Goal: Information Seeking & Learning: Learn about a topic

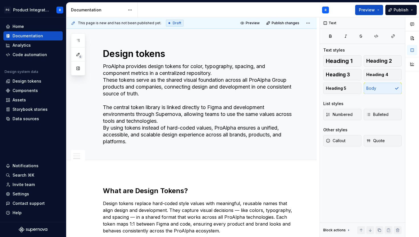
scroll to position [296, 0]
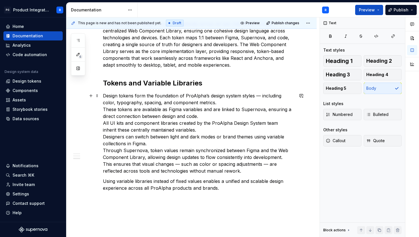
click at [257, 97] on p "Design tokens form the foundation of ProAlpha’s design system styles — includin…" at bounding box center [198, 133] width 191 height 82
click at [103, 109] on p "Design tokens form the foundation of ProAlpha’s design system styles — includin…" at bounding box center [198, 133] width 191 height 82
click at [139, 117] on p "Design tokens form the foundation of ProAlpha’s design system styles — includin…" at bounding box center [198, 133] width 191 height 82
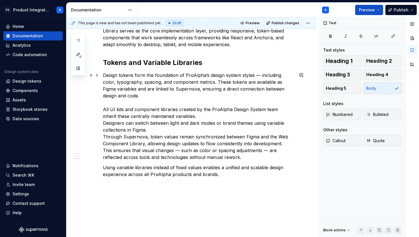
scroll to position [318, 0]
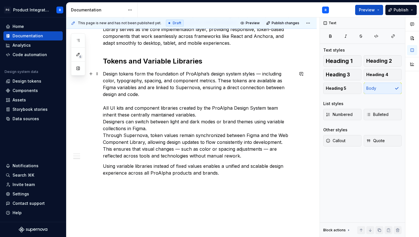
click at [104, 121] on p "Design tokens form the foundation of ProAlpha’s design system styles — includin…" at bounding box center [198, 114] width 191 height 89
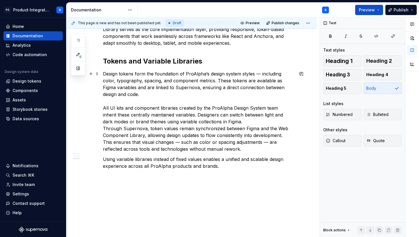
click at [233, 122] on p "Design tokens form the foundation of ProAlpha’s design system styles — includin…" at bounding box center [198, 111] width 191 height 82
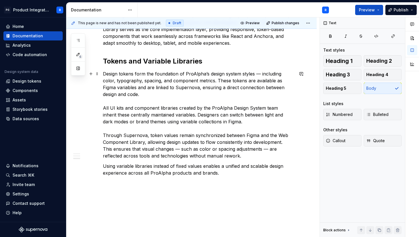
click at [248, 157] on p "Design tokens form the foundation of ProAlpha’s design system styles — includin…" at bounding box center [198, 114] width 191 height 89
click at [225, 173] on p "Using variable libraries instead of fixed values enables a unified and scalable…" at bounding box center [198, 170] width 191 height 14
click at [103, 164] on p "Using variable libraries instead of fixed values enables a unified and scalable…" at bounding box center [198, 170] width 191 height 14
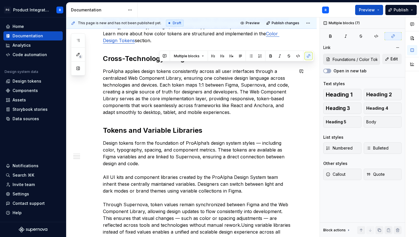
scroll to position [0, 0]
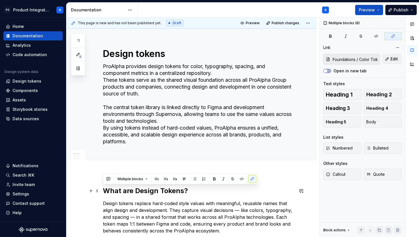
drag, startPoint x: 178, startPoint y: 158, endPoint x: 103, endPoint y: 191, distance: 81.4
copy div "What are Design Tokens? Design tokens replace hard-coded style values with mean…"
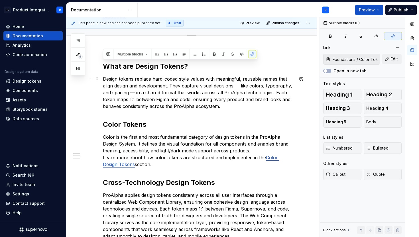
scroll to position [125, 0]
click at [245, 105] on p "Design tokens replace hard-coded style values with meaningful, reusable names t…" at bounding box center [198, 92] width 191 height 34
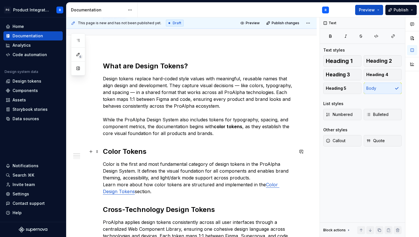
click at [138, 152] on h2 "Color Tokens" at bounding box center [198, 151] width 191 height 9
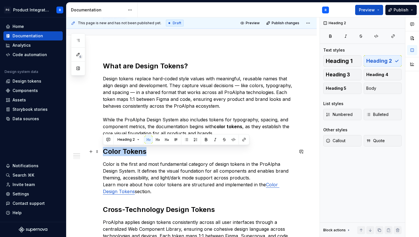
drag, startPoint x: 146, startPoint y: 152, endPoint x: 101, endPoint y: 152, distance: 45.3
click at [351, 74] on button "Heading 3" at bounding box center [342, 74] width 38 height 11
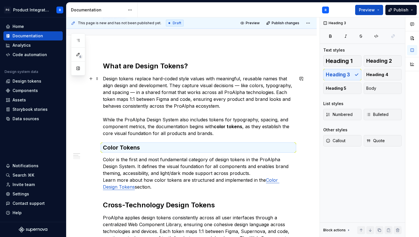
click at [228, 136] on p "Design tokens replace hard-coded style values with meaningful, reusable names t…" at bounding box center [198, 106] width 191 height 62
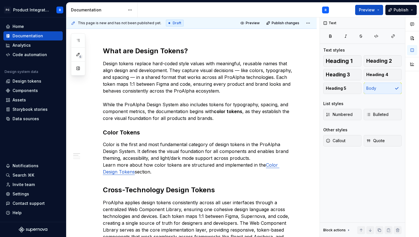
scroll to position [0, 0]
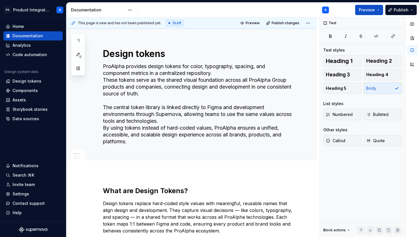
type textarea "*"
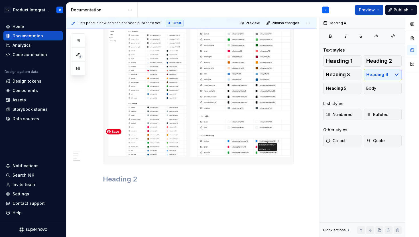
scroll to position [1186, 0]
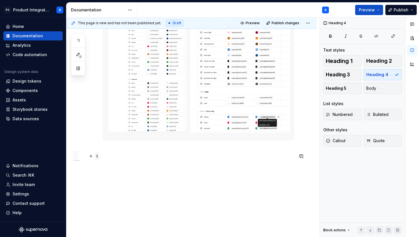
click at [97, 154] on span at bounding box center [97, 156] width 5 height 8
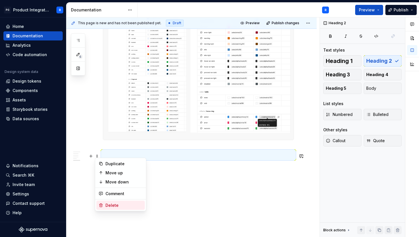
click at [117, 205] on div "Delete" at bounding box center [123, 206] width 37 height 6
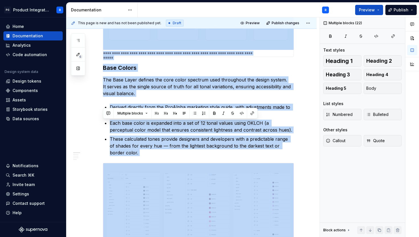
scroll to position [0, 0]
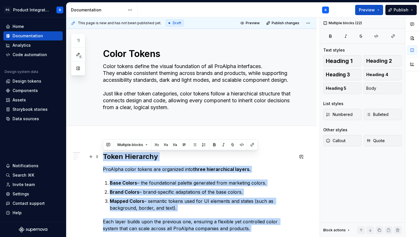
drag, startPoint x: 152, startPoint y: 152, endPoint x: 104, endPoint y: 158, distance: 48.7
copy div "**********"
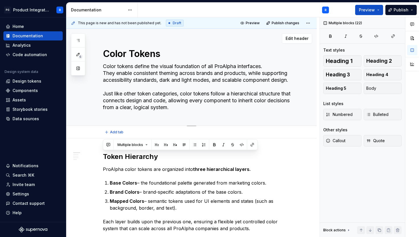
drag, startPoint x: 200, startPoint y: 109, endPoint x: 208, endPoint y: 109, distance: 8.0
click at [208, 109] on textarea "Color tokens define the visual foundation of all ProAlpha interfaces. They enab…" at bounding box center [197, 87] width 191 height 50
click at [173, 166] on p "ProAlpha color tokens are organized into three hierarchical layers." at bounding box center [198, 169] width 191 height 7
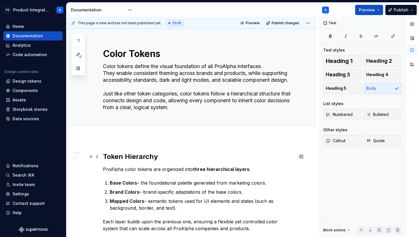
click at [148, 158] on h2 "Token Hierarchy" at bounding box center [198, 156] width 191 height 9
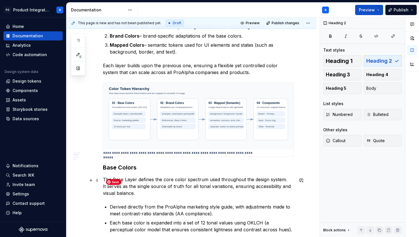
scroll to position [171, 0]
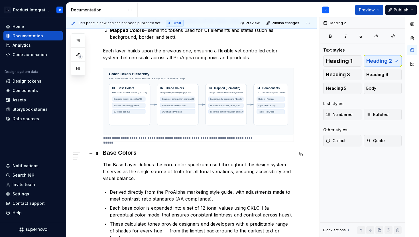
click at [129, 155] on h3 "Base Colors" at bounding box center [198, 153] width 191 height 8
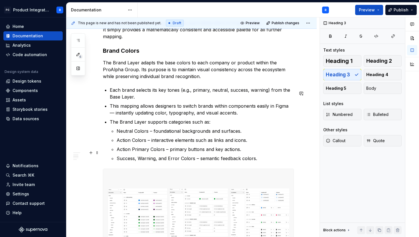
scroll to position [571, 0]
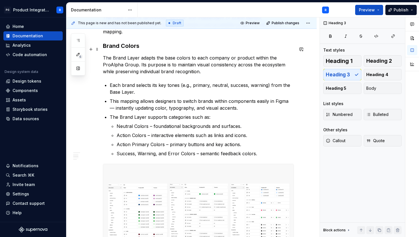
click at [133, 49] on h3 "Brand Colors" at bounding box center [198, 46] width 191 height 8
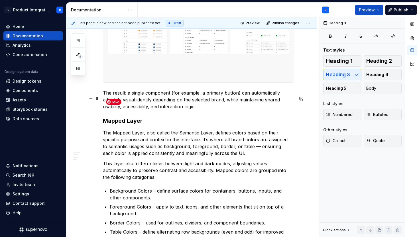
scroll to position [823, 0]
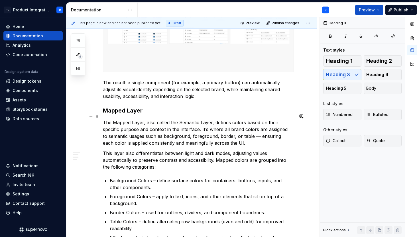
click at [127, 115] on h3 "Mapped Layer" at bounding box center [198, 111] width 191 height 8
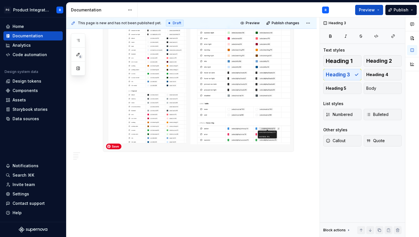
scroll to position [1180, 0]
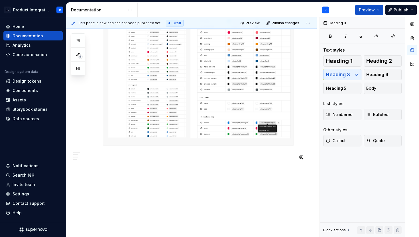
click at [376, 64] on button "Heading 2" at bounding box center [383, 60] width 38 height 11
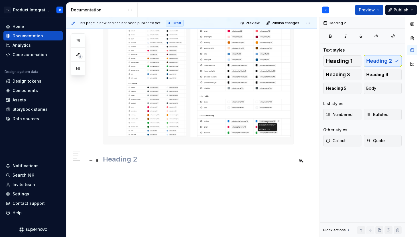
click at [153, 158] on h2 at bounding box center [198, 159] width 191 height 9
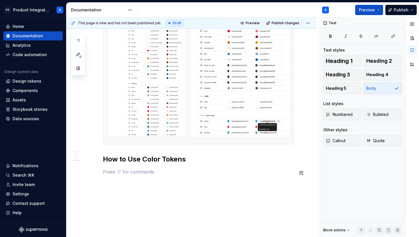
type textarea "*"
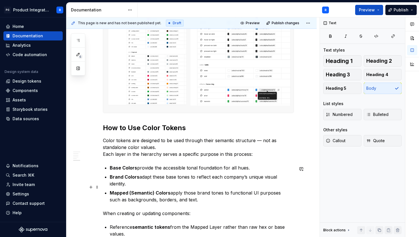
scroll to position [1212, 0]
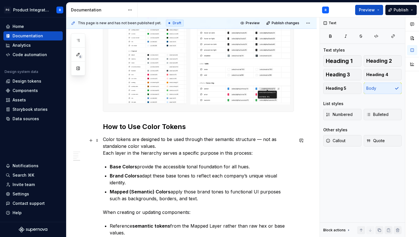
click at [104, 154] on p "Color tokens are designed to be used through their semantic structure — not as …" at bounding box center [198, 146] width 191 height 21
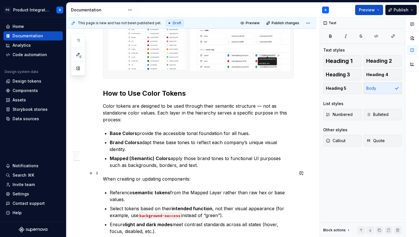
scroll to position [1247, 0]
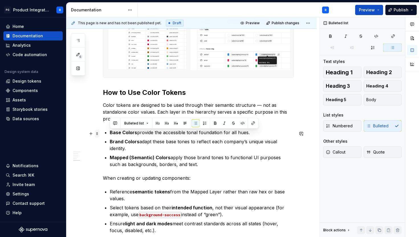
drag, startPoint x: 185, startPoint y: 158, endPoint x: 96, endPoint y: 132, distance: 92.3
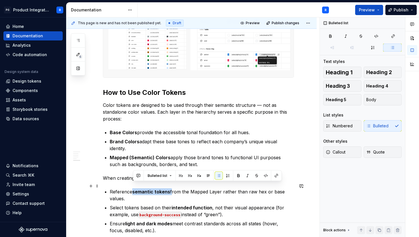
drag, startPoint x: 170, startPoint y: 189, endPoint x: 133, endPoint y: 187, distance: 37.6
click at [133, 188] on p "Reference semantic tokens from the Mapped Layer rather than raw hex or base val…" at bounding box center [202, 195] width 184 height 14
click at [235, 177] on button "button" at bounding box center [239, 176] width 8 height 8
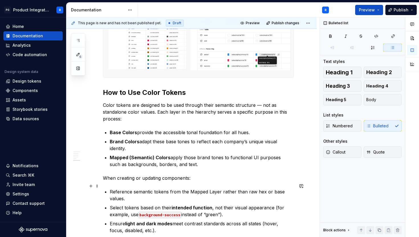
click at [219, 192] on p "Reference semantic tokens from the Mapped Layer rather than raw hex or base val…" at bounding box center [202, 195] width 184 height 14
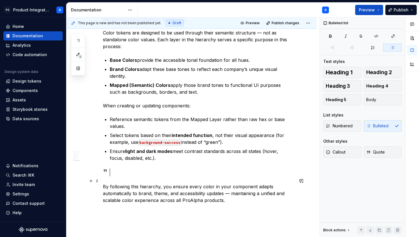
scroll to position [1319, 0]
click at [96, 160] on span at bounding box center [97, 160] width 5 height 8
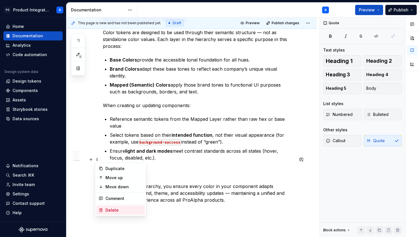
click at [115, 212] on div "Delete" at bounding box center [123, 210] width 37 height 6
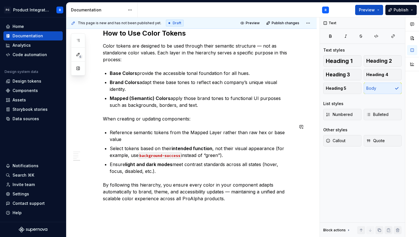
scroll to position [1310, 0]
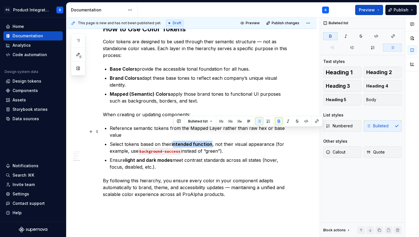
drag, startPoint x: 212, startPoint y: 132, endPoint x: 174, endPoint y: 131, distance: 37.3
click at [174, 141] on p "Select tokens based on their intended function , not their visual appearance (f…" at bounding box center [202, 148] width 184 height 14
click at [279, 121] on button "button" at bounding box center [279, 121] width 8 height 8
click at [174, 141] on p "Select tokens based on their i ntended function, not their visual appearance (f…" at bounding box center [202, 148] width 184 height 14
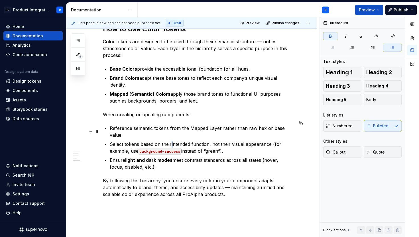
click at [171, 141] on p "Select tokens based on their i ntended function, not their visual appearance (f…" at bounding box center [202, 148] width 184 height 14
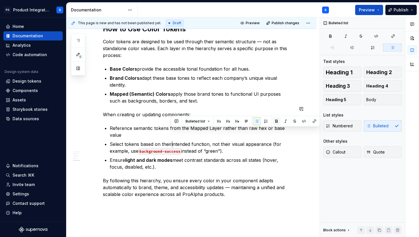
click at [276, 121] on button "button" at bounding box center [276, 121] width 8 height 8
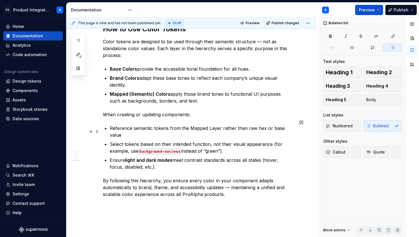
click at [231, 141] on p "Select tokens based on their intended function, not their visual appearance (fo…" at bounding box center [202, 148] width 184 height 14
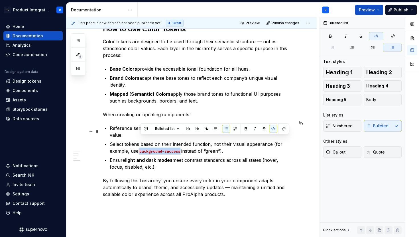
drag, startPoint x: 182, startPoint y: 138, endPoint x: 140, endPoint y: 140, distance: 41.1
click at [140, 148] on code "background-success" at bounding box center [159, 151] width 43 height 7
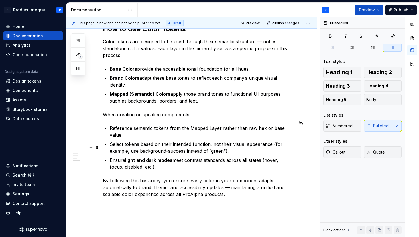
click at [153, 157] on p "Ensure light and dark modes meet contrast standards across all states (hover, f…" at bounding box center [202, 164] width 184 height 14
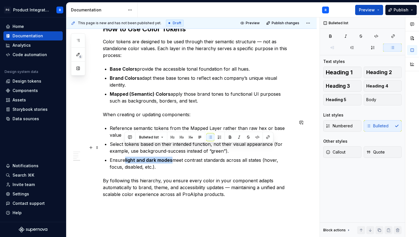
drag, startPoint x: 172, startPoint y: 148, endPoint x: 124, endPoint y: 148, distance: 48.7
click at [124, 157] on p "Ensure light and dark modes meet contrast standards across all states (hover, f…" at bounding box center [202, 164] width 184 height 14
click at [229, 137] on button "button" at bounding box center [230, 137] width 8 height 8
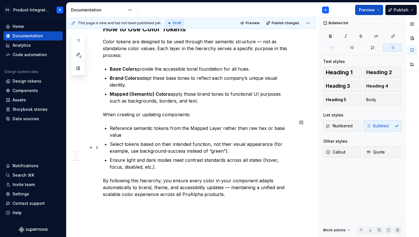
click at [216, 157] on p "Ensure light and dark modes meet contrast standards across all states (hover, f…" at bounding box center [202, 164] width 184 height 14
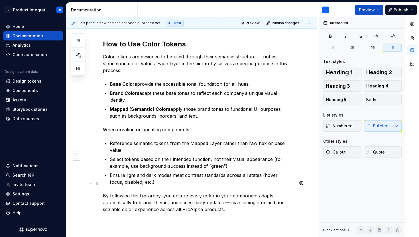
click at [215, 199] on p "By following this hierarchy, you ensure every color in your component adapts au…" at bounding box center [198, 202] width 191 height 21
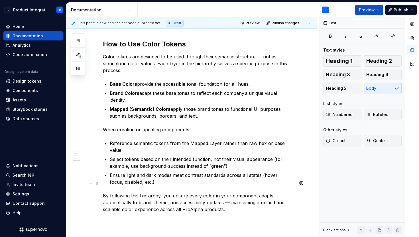
click at [233, 198] on p "By following this hierarchy, you ensure every color in your component adapts au…" at bounding box center [198, 202] width 191 height 21
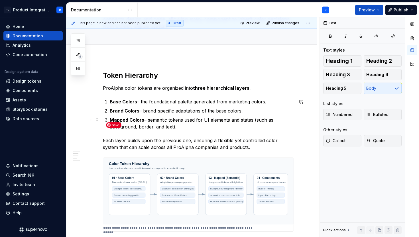
scroll to position [79, 0]
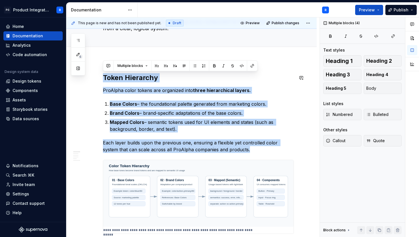
copy div "Token Hierarchy ProAlpha color tokens are organized into three hierarchical lay…"
drag, startPoint x: 237, startPoint y: 150, endPoint x: 103, endPoint y: 79, distance: 151.4
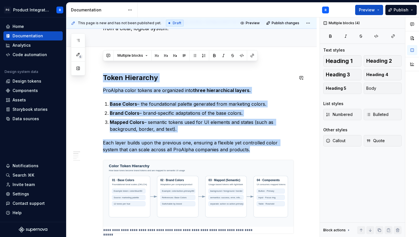
scroll to position [94, 0]
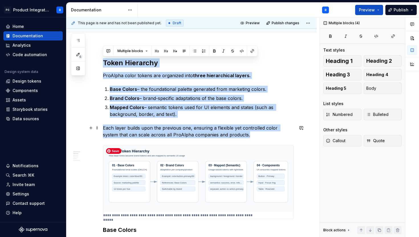
click at [236, 132] on p "Each layer builds upon the previous one, ensuring a flexible yet controlled col…" at bounding box center [198, 132] width 191 height 14
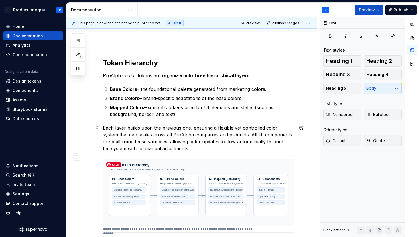
click at [205, 149] on p "Each layer builds upon the previous one, ensuring a flexible yet controlled col…" at bounding box center [198, 138] width 191 height 27
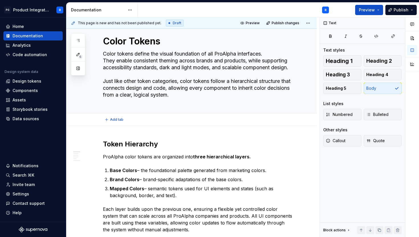
scroll to position [0, 0]
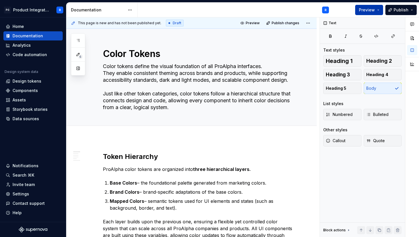
click at [370, 10] on span "Preview" at bounding box center [367, 10] width 16 height 6
click at [271, 107] on textarea "Color tokens define the visual foundation of all ProAlpha interfaces. They enab…" at bounding box center [197, 87] width 191 height 50
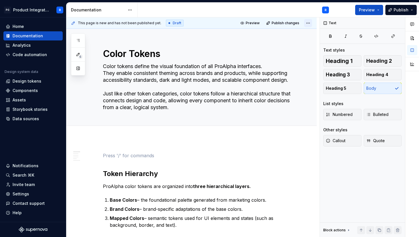
click at [311, 25] on html "PG Product Integration R Home Documentation Analytics Code automation Design sy…" at bounding box center [209, 118] width 419 height 237
click at [98, 152] on html "PG Product Integration R Home Documentation Analytics Code automation Design sy…" at bounding box center [209, 118] width 419 height 237
click at [113, 174] on h2 "Token Hierarchy" at bounding box center [198, 173] width 191 height 9
click at [98, 158] on span at bounding box center [97, 156] width 5 height 8
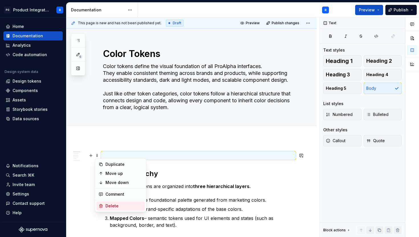
click at [112, 205] on div "Delete" at bounding box center [123, 206] width 37 height 6
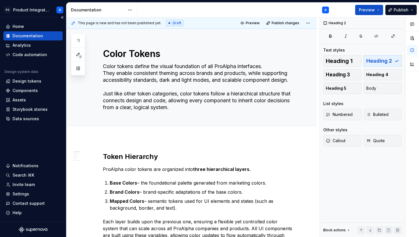
click at [35, 37] on div "Documentation" at bounding box center [28, 36] width 30 height 6
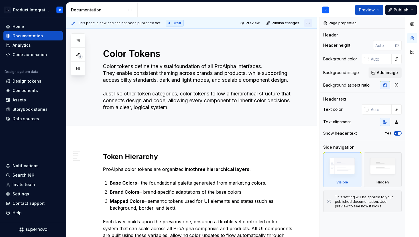
click at [308, 24] on html "PG Product Integration R Home Documentation Analytics Code automation Design sy…" at bounding box center [209, 118] width 419 height 237
click at [309, 23] on html "PG Product Integration R Home Documentation Analytics Code automation Design sy…" at bounding box center [209, 118] width 419 height 237
type textarea "*"
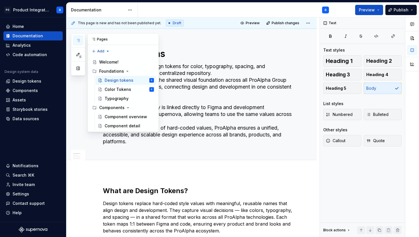
click at [80, 41] on icon "button" at bounding box center [78, 40] width 5 height 5
type textarea "*"
